Goal: Navigation & Orientation: Find specific page/section

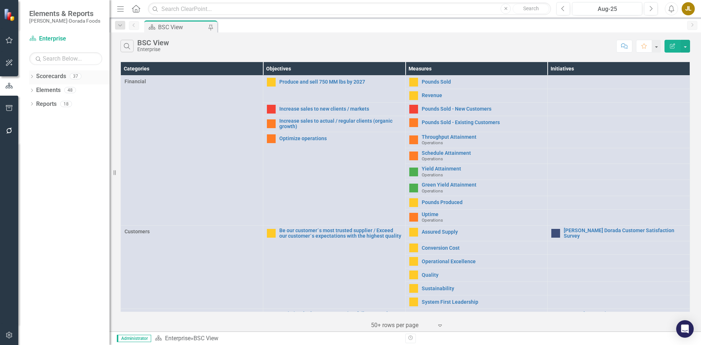
click at [31, 76] on icon "Dropdown" at bounding box center [31, 77] width 5 height 4
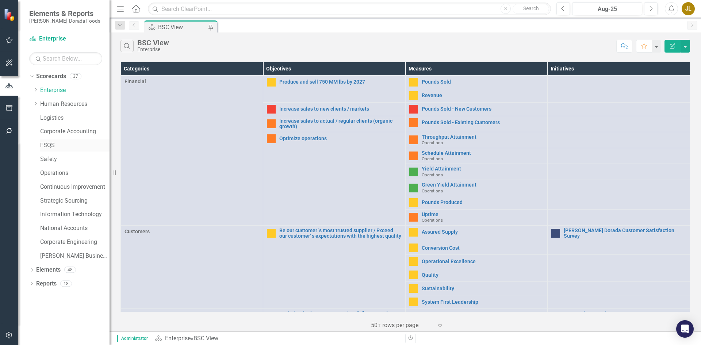
click at [53, 147] on link "FSQS" at bounding box center [74, 145] width 69 height 8
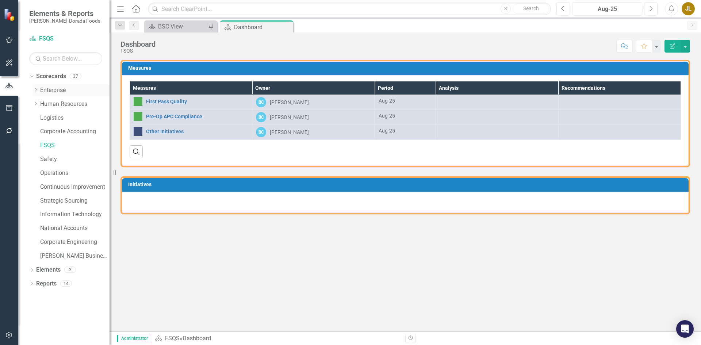
click at [34, 89] on icon "Dropdown" at bounding box center [35, 90] width 5 height 4
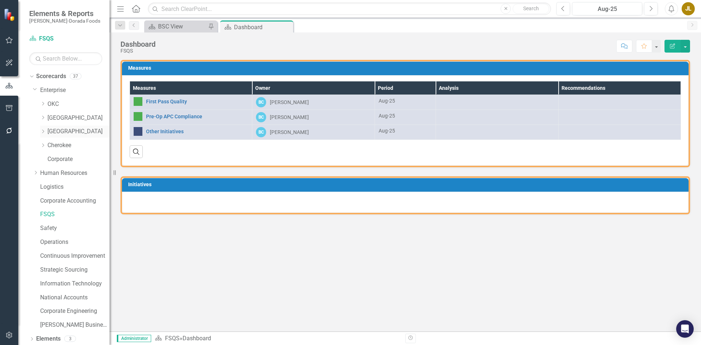
click at [65, 131] on link "[GEOGRAPHIC_DATA]" at bounding box center [78, 131] width 62 height 8
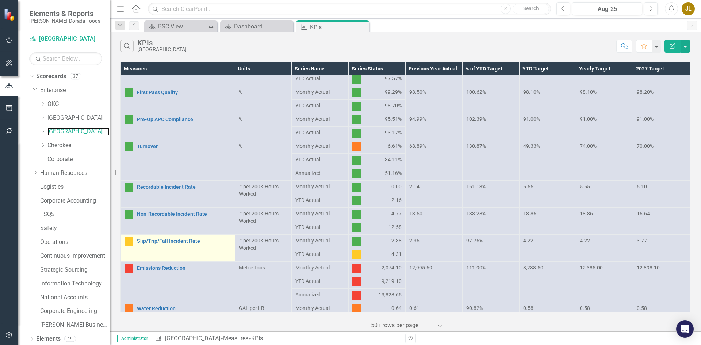
scroll to position [208, 0]
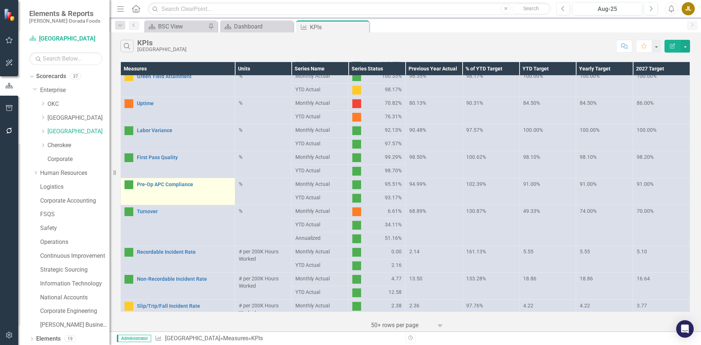
click at [169, 191] on td "Pre-Op APC Compliance Link Map View Link Map Edit Edit Measure Link Open Element" at bounding box center [178, 191] width 114 height 27
click at [169, 182] on link "Pre-Op APC Compliance" at bounding box center [184, 184] width 94 height 5
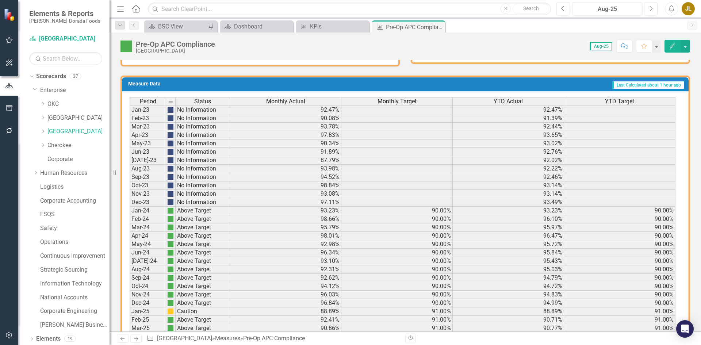
scroll to position [455, 0]
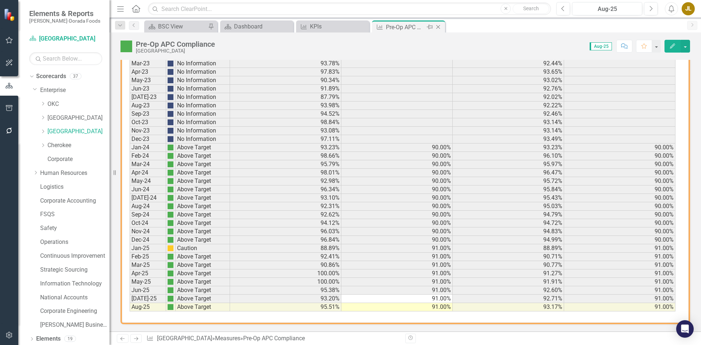
click at [439, 25] on icon "Close" at bounding box center [437, 27] width 7 height 6
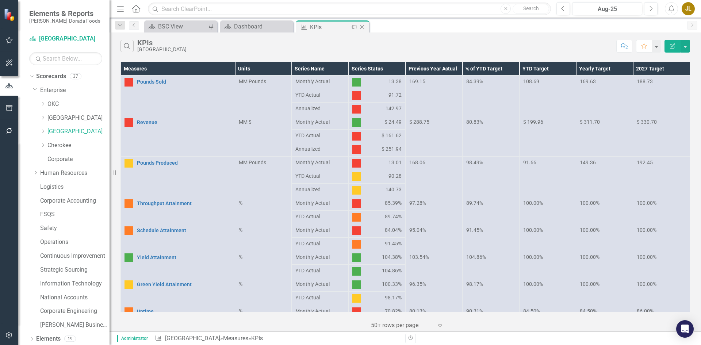
click at [362, 26] on icon "Close" at bounding box center [361, 27] width 7 height 6
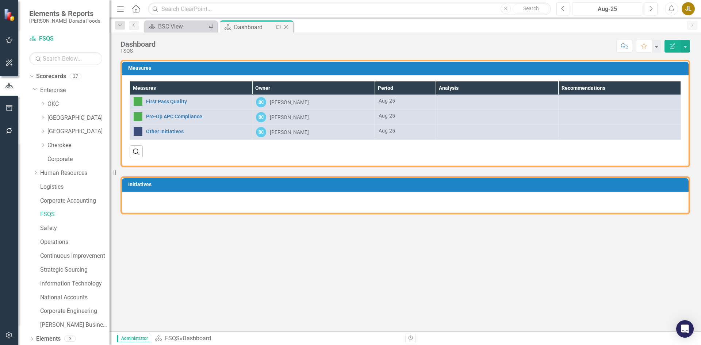
click at [287, 27] on icon "Close" at bounding box center [285, 27] width 7 height 6
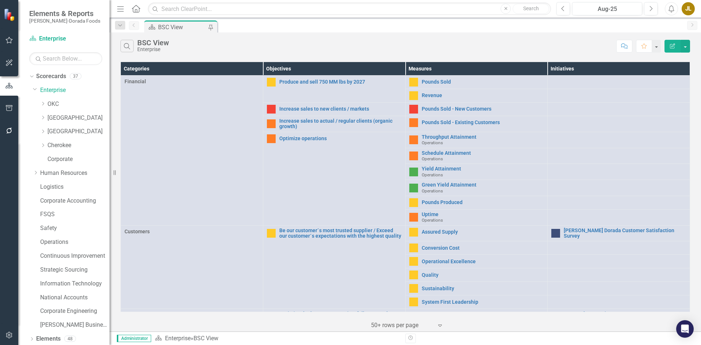
click at [689, 8] on div "JL" at bounding box center [687, 8] width 13 height 13
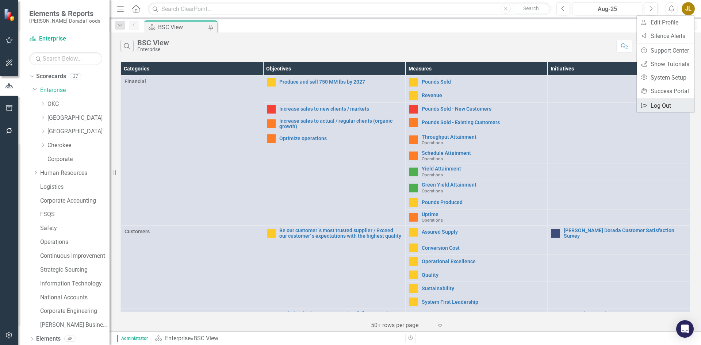
click at [667, 108] on link "Logout Log Out" at bounding box center [665, 106] width 58 height 14
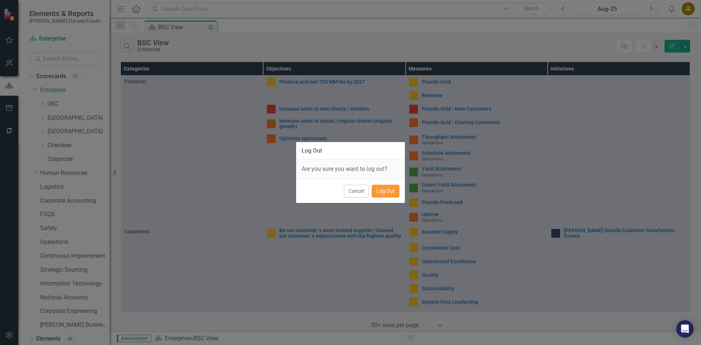
click at [387, 193] on button "Log Out" at bounding box center [385, 191] width 28 height 13
